Goal: Information Seeking & Learning: Learn about a topic

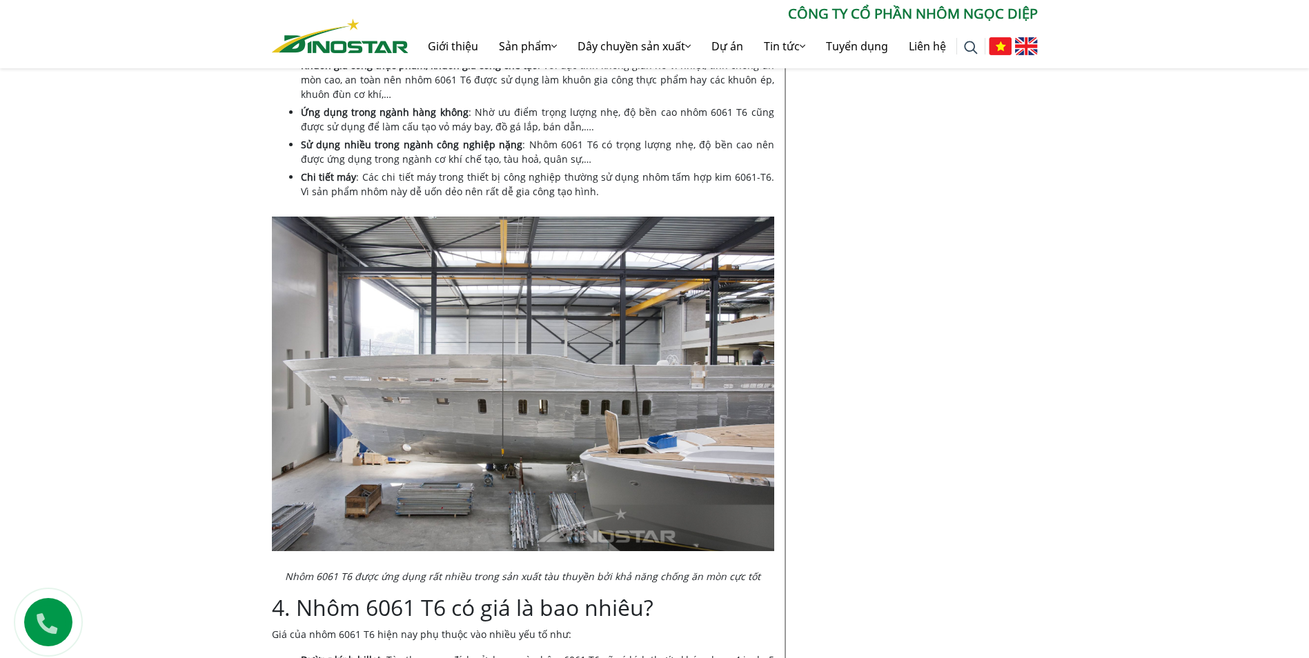
scroll to position [2001, 0]
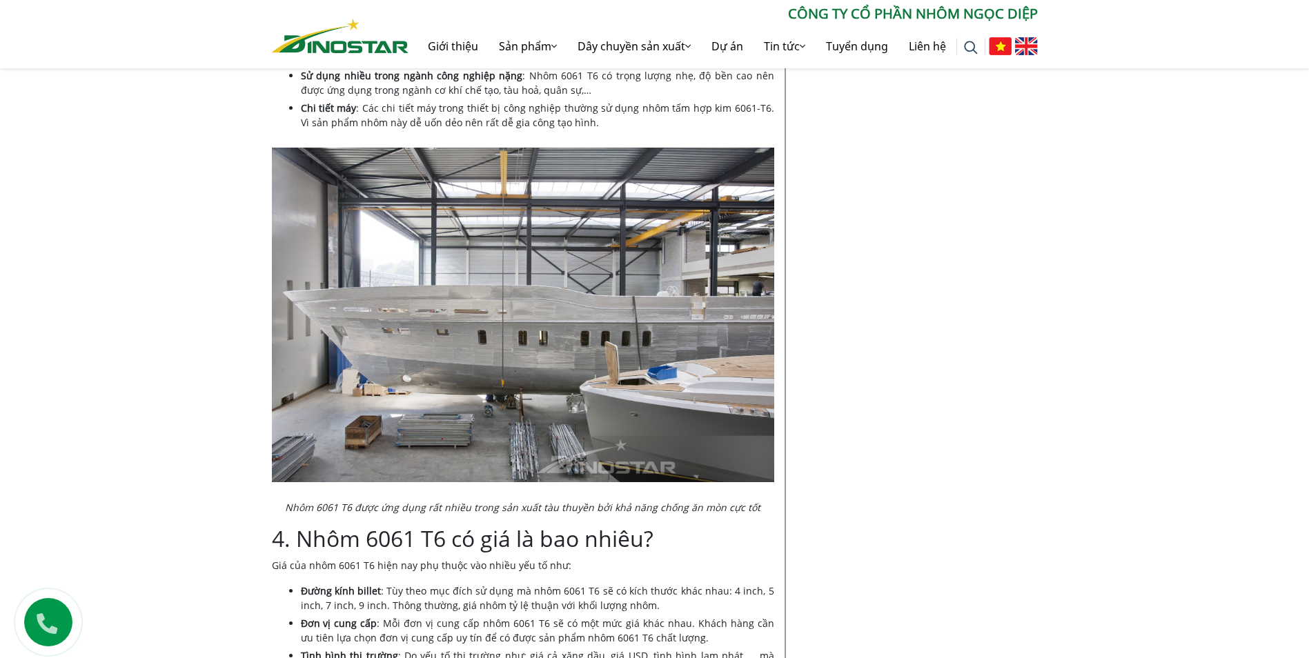
click at [146, 301] on div "Tư vấn | [DATE] Từ A-Z: Những điều cần biết về nhôm 6061 T6 Home » Tư vấn » Từ …" at bounding box center [654, 176] width 1309 height 3762
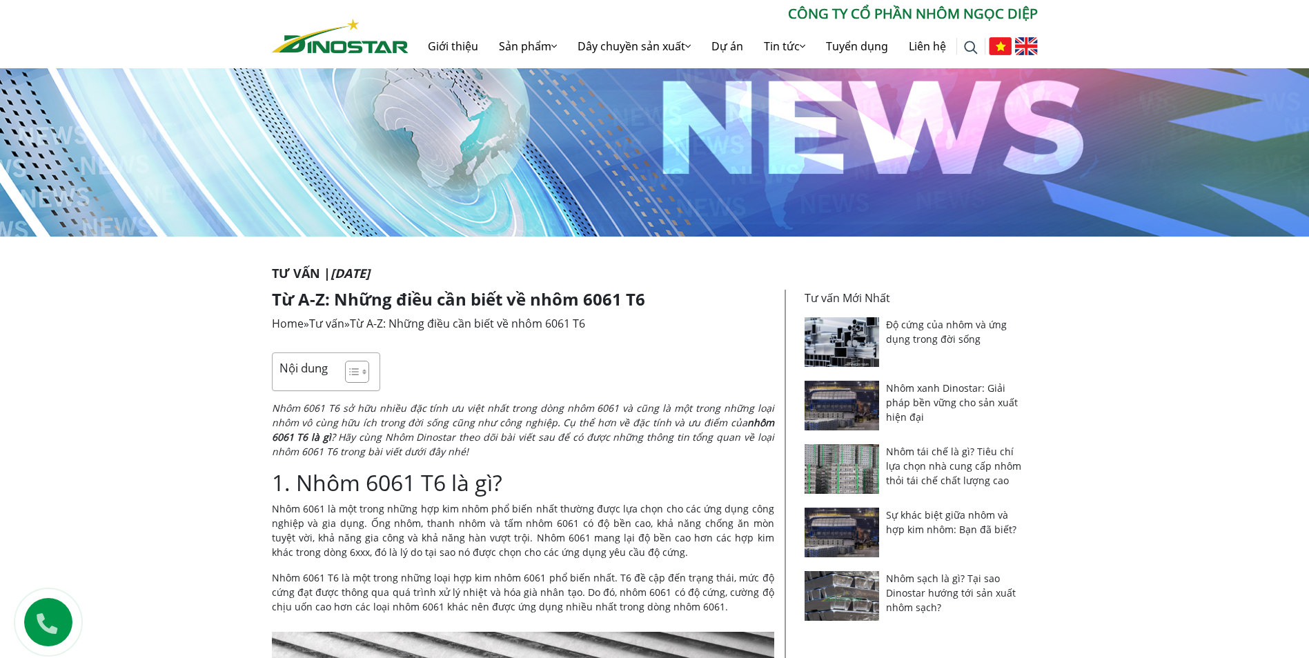
scroll to position [0, 0]
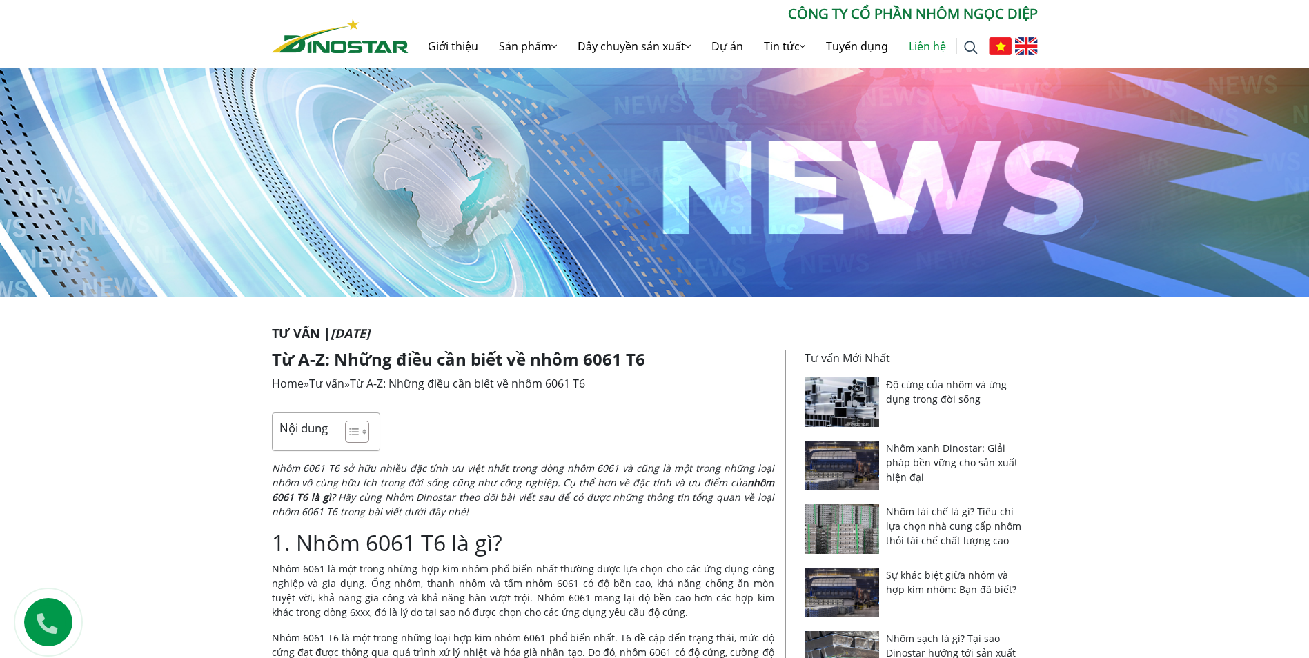
click at [919, 48] on link "Liên hệ" at bounding box center [928, 46] width 58 height 44
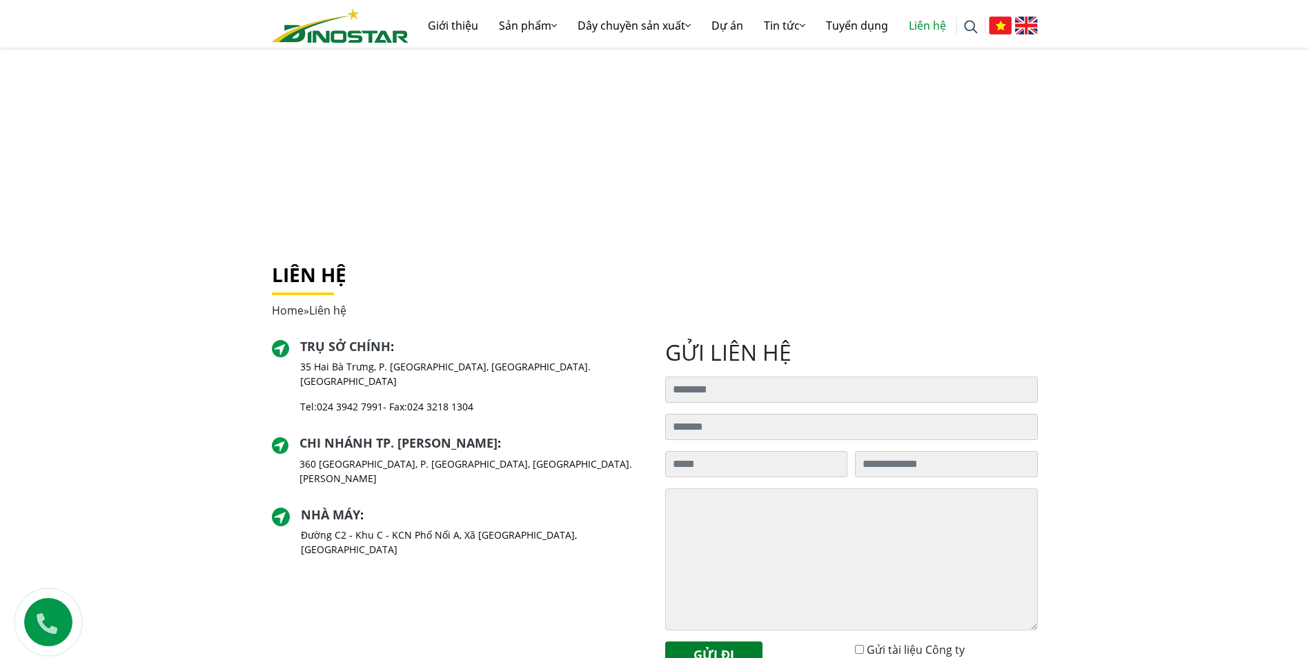
scroll to position [138, 0]
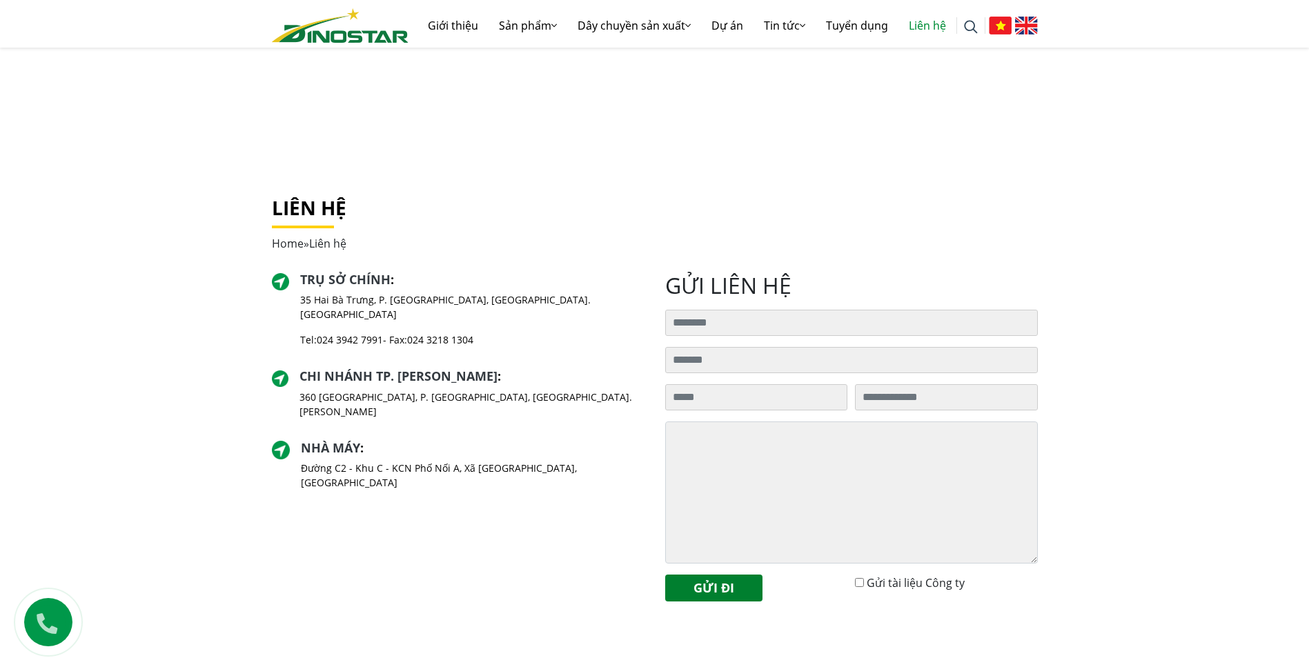
click at [443, 551] on div "Trụ sở chính : 35 Hai Bà Trưng, P. Cửa Nam, Tp. Hà Nội Tel: 024 3942 7991 - Fax…" at bounding box center [458, 443] width 393 height 340
